Goal: Task Accomplishment & Management: Use online tool/utility

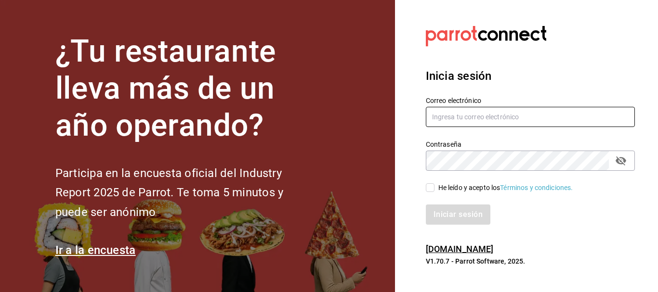
click at [506, 120] on input "text" at bounding box center [530, 117] width 209 height 20
type input "[EMAIL_ADDRESS][DOMAIN_NAME]"
drag, startPoint x: 492, startPoint y: 118, endPoint x: 405, endPoint y: 132, distance: 87.9
click at [405, 132] on section "Datos incorrectos. Verifica que tu Correo o Contraseña estén bien escritos. Ini…" at bounding box center [526, 146] width 263 height 292
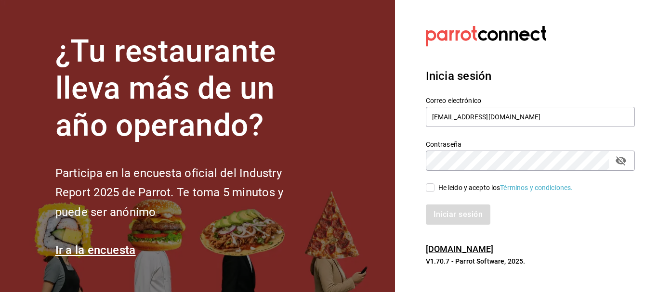
click at [432, 193] on div "Iniciar sesión" at bounding box center [524, 209] width 221 height 32
click at [429, 189] on input "He leído y acepto los Términos y condiciones." at bounding box center [430, 187] width 9 height 9
checkbox input "true"
click at [444, 216] on button "Iniciar sesión" at bounding box center [458, 215] width 65 height 20
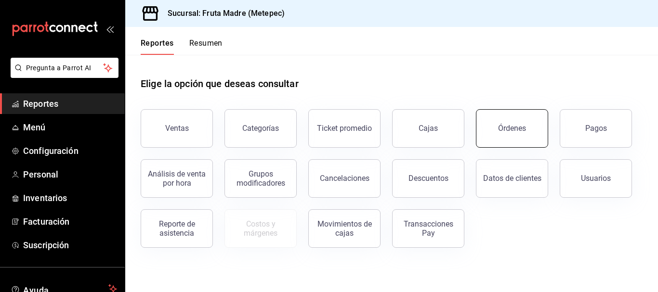
click at [528, 135] on button "Órdenes" at bounding box center [512, 128] width 72 height 39
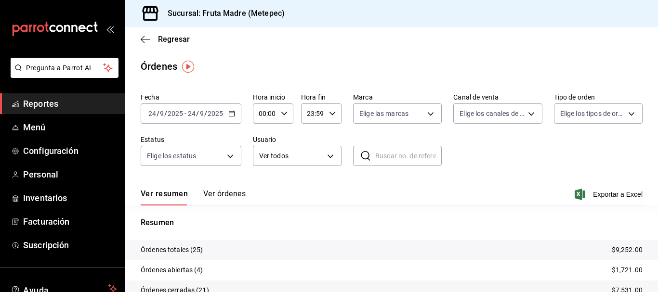
click at [229, 112] on \(Stroke\) "button" at bounding box center [232, 113] width 6 height 5
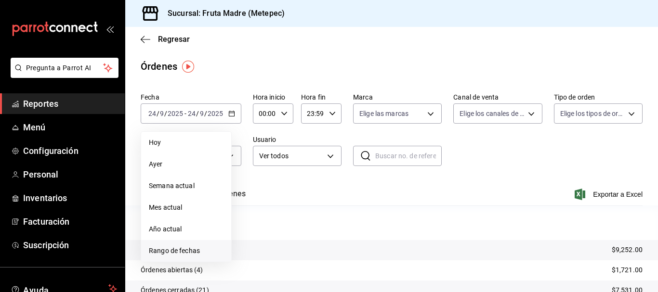
click at [177, 249] on span "Rango de fechas" at bounding box center [186, 251] width 75 height 10
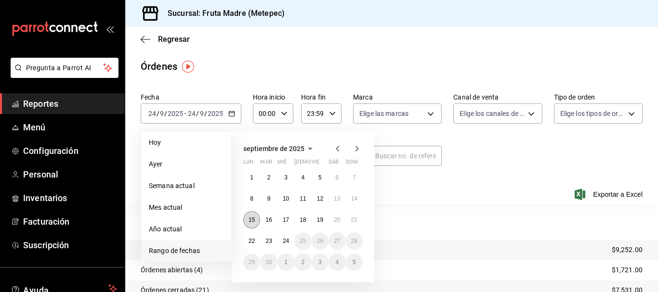
click at [254, 213] on button "15" at bounding box center [251, 219] width 17 height 17
click at [254, 215] on button "15" at bounding box center [251, 219] width 17 height 17
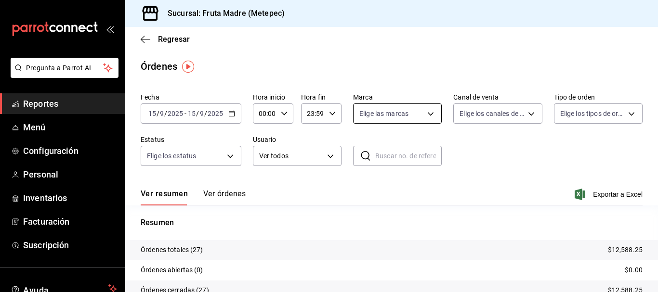
click at [401, 115] on body "Pregunta a Parrot AI Reportes Menú Configuración Personal Inventarios Facturaci…" at bounding box center [329, 146] width 658 height 292
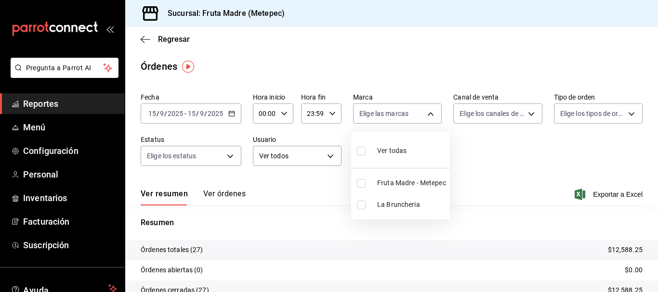
click at [403, 182] on span "Fruta Madre - Metepec" at bounding box center [411, 183] width 69 height 10
type input "5790cdda-0c8b-48b7-85ab-c90a85f84a02"
checkbox input "true"
click at [491, 122] on div at bounding box center [329, 146] width 658 height 292
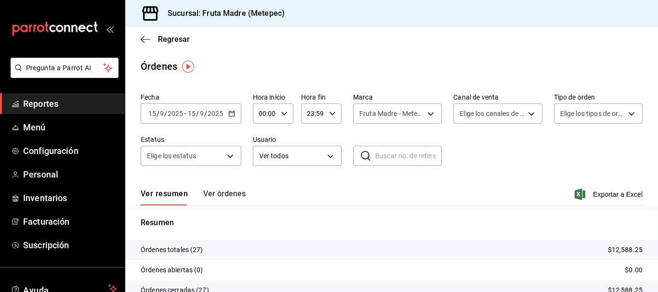
click at [496, 115] on body "Pregunta a Parrot AI Reportes Menú Configuración Personal Inventarios Facturaci…" at bounding box center [329, 146] width 658 height 292
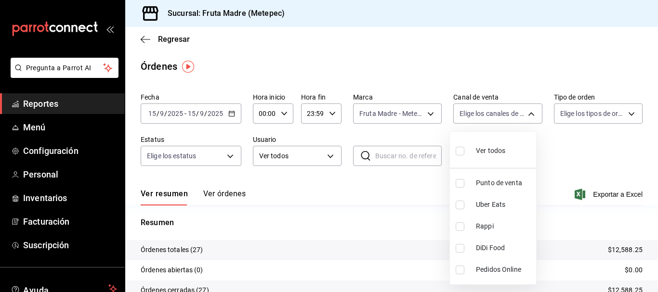
click at [494, 184] on span "Punto de venta" at bounding box center [504, 183] width 56 height 10
type input "PARROT"
checkbox input "true"
click at [555, 171] on div at bounding box center [329, 146] width 658 height 292
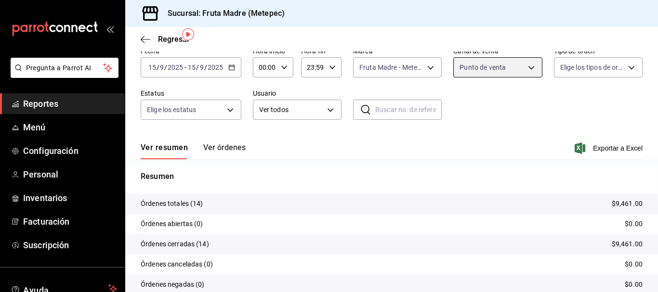
scroll to position [48, 0]
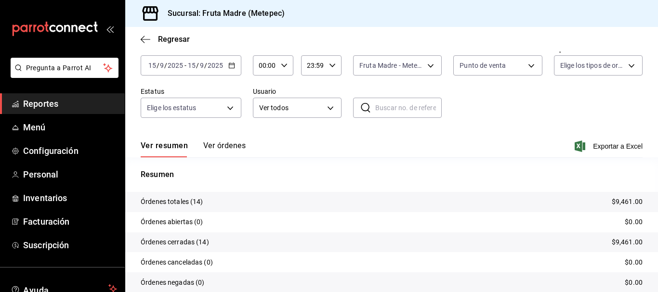
click at [217, 148] on button "Ver órdenes" at bounding box center [224, 149] width 42 height 16
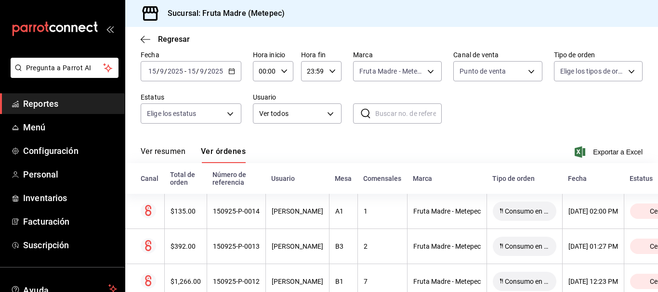
scroll to position [48, 0]
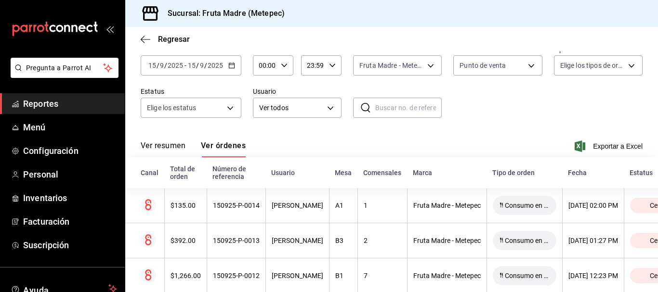
click at [233, 68] on div "2025-09-15 15 / 9 / 2025 - 2025-09-15 15 / 9 / 2025" at bounding box center [191, 65] width 101 height 20
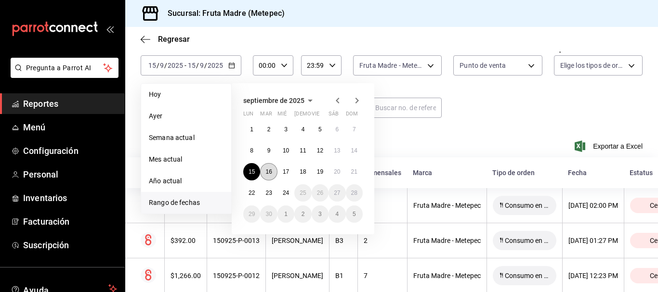
click at [270, 168] on button "16" at bounding box center [268, 171] width 17 height 17
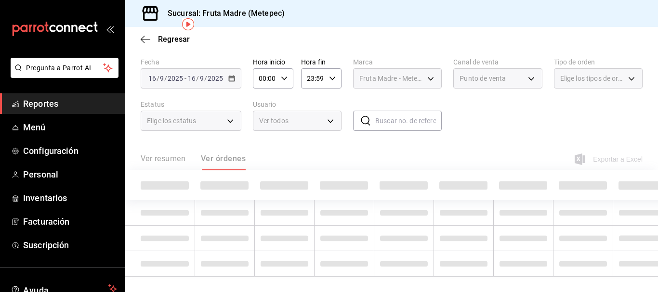
scroll to position [48, 0]
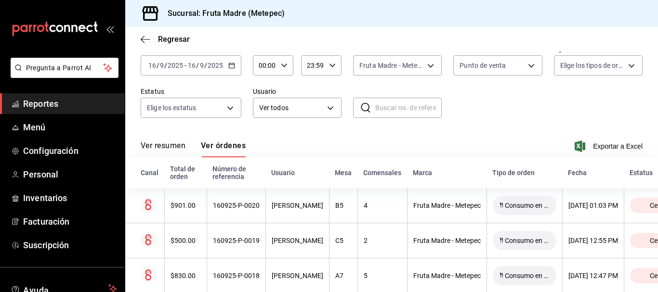
click at [505, 126] on div "Fecha 2025-09-16 16 / 9 / 2025 - 2025-09-16 16 / 9 / 2025 Hora inicio 00:00 Hor…" at bounding box center [392, 85] width 502 height 89
click at [178, 144] on button "Ver resumen" at bounding box center [163, 149] width 45 height 16
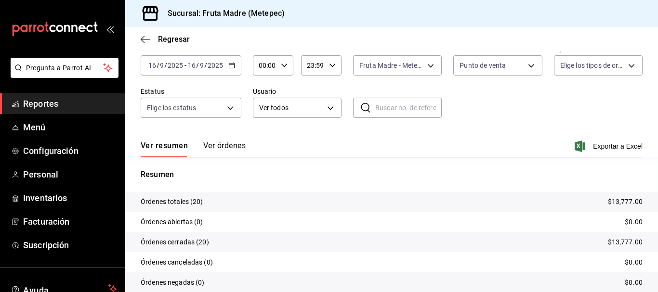
click at [228, 65] on icon "button" at bounding box center [231, 65] width 7 height 7
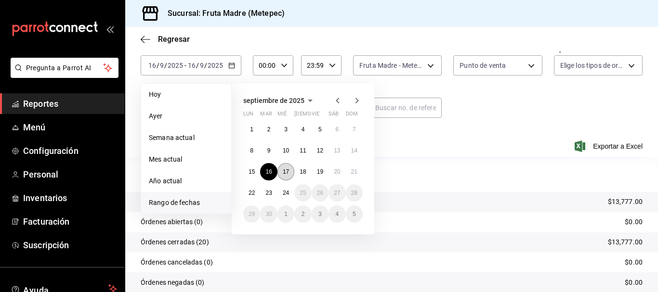
click at [288, 173] on abbr "17" at bounding box center [286, 172] width 6 height 7
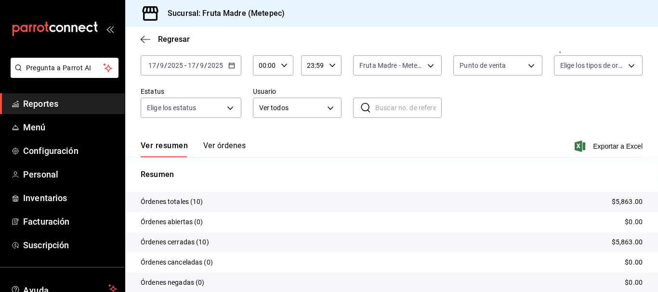
click at [230, 65] on icon "button" at bounding box center [231, 65] width 7 height 7
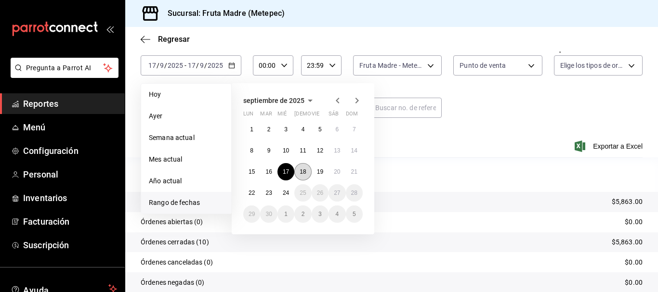
click at [299, 173] on button "18" at bounding box center [302, 171] width 17 height 17
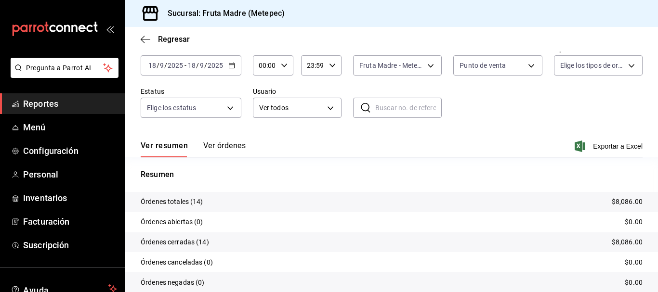
click at [235, 65] on div "2025-09-18 18 / 9 / 2025 - 2025-09-18 18 / 9 / 2025" at bounding box center [191, 65] width 101 height 20
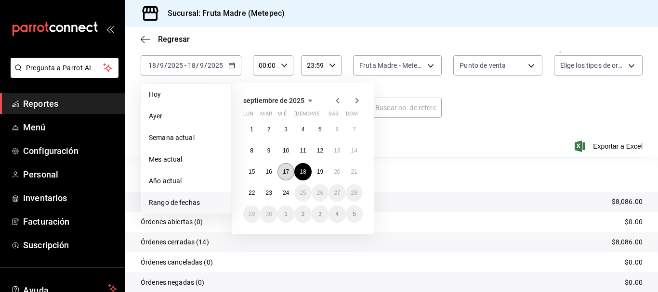
click at [289, 167] on button "17" at bounding box center [285, 171] width 17 height 17
click at [290, 168] on button "17" at bounding box center [285, 171] width 17 height 17
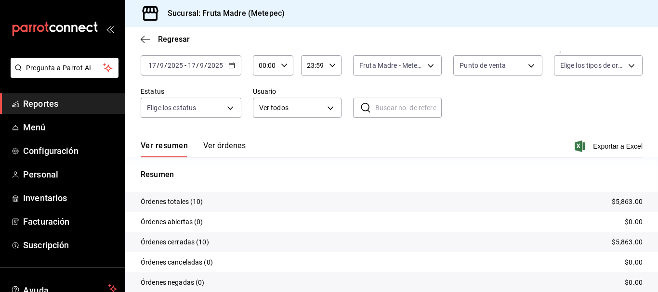
click at [232, 66] on icon "button" at bounding box center [231, 65] width 7 height 7
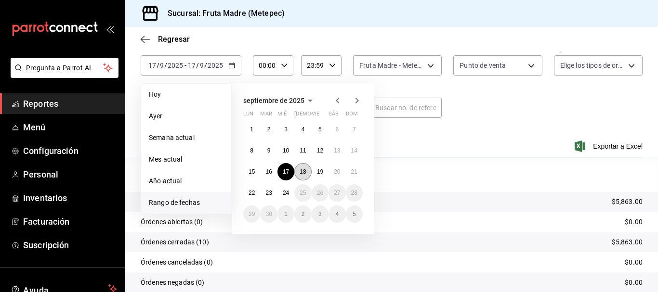
click at [302, 165] on button "18" at bounding box center [302, 171] width 17 height 17
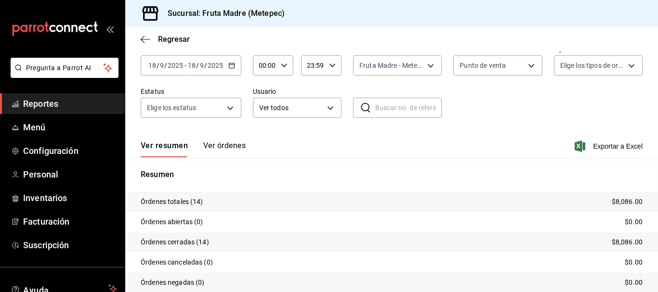
click at [472, 102] on div "Fecha 2025-09-18 18 / 9 / 2025 - 2025-09-18 18 / 9 / 2025 Hora inicio 00:00 Hor…" at bounding box center [392, 85] width 502 height 89
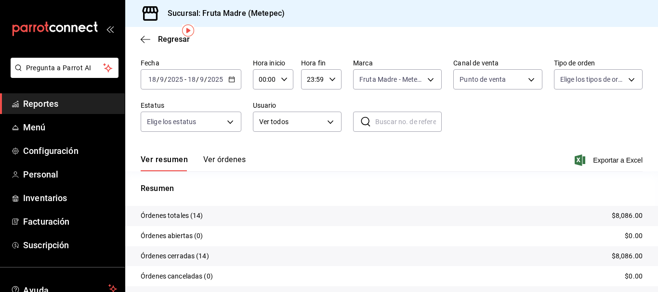
scroll to position [36, 0]
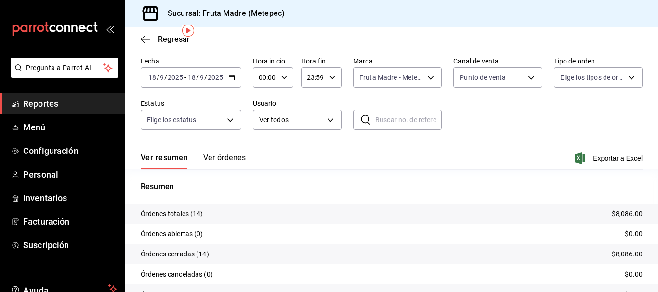
click at [229, 79] on icon "button" at bounding box center [231, 77] width 7 height 7
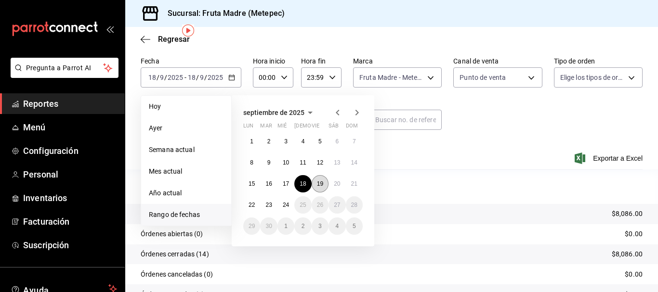
click at [320, 187] on button "19" at bounding box center [320, 183] width 17 height 17
click at [320, 186] on abbr "19" at bounding box center [320, 184] width 6 height 7
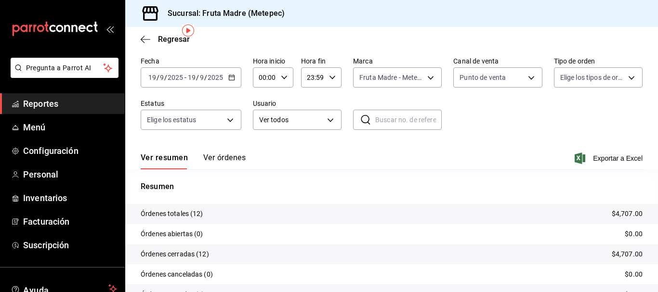
click at [229, 78] on icon "button" at bounding box center [231, 77] width 7 height 7
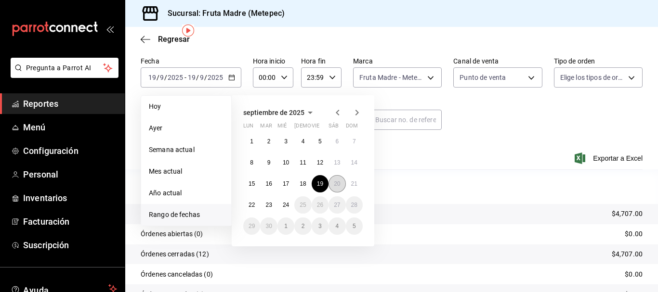
click at [338, 182] on abbr "20" at bounding box center [337, 184] width 6 height 7
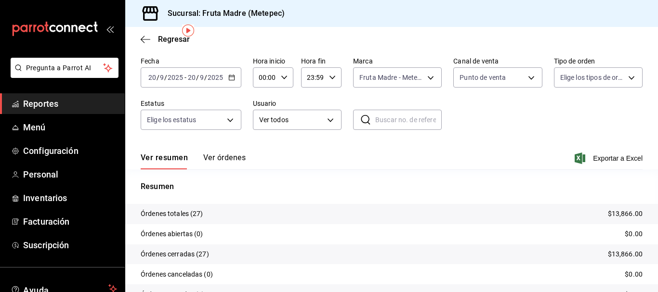
click at [234, 82] on div "2025-09-20 20 / 9 / 2025 - 2025-09-20 20 / 9 / 2025" at bounding box center [191, 77] width 101 height 20
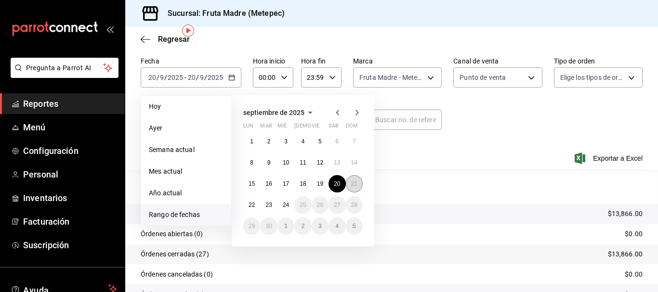
click at [354, 184] on abbr "21" at bounding box center [354, 184] width 6 height 7
